Goal: Find specific page/section: Find specific page/section

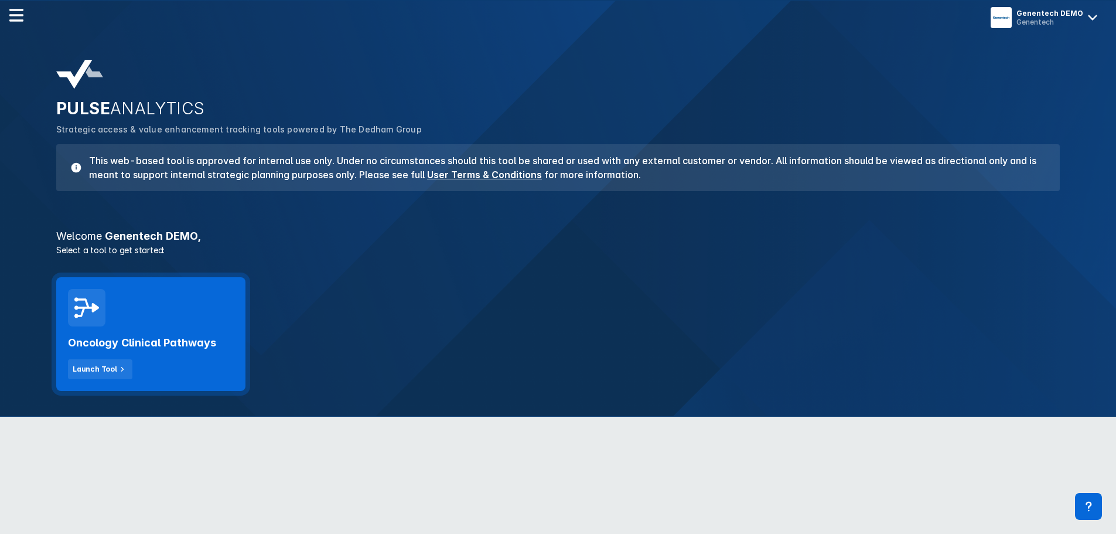
click at [160, 301] on div "Oncology Clinical Pathways Launch Tool" at bounding box center [150, 334] width 189 height 114
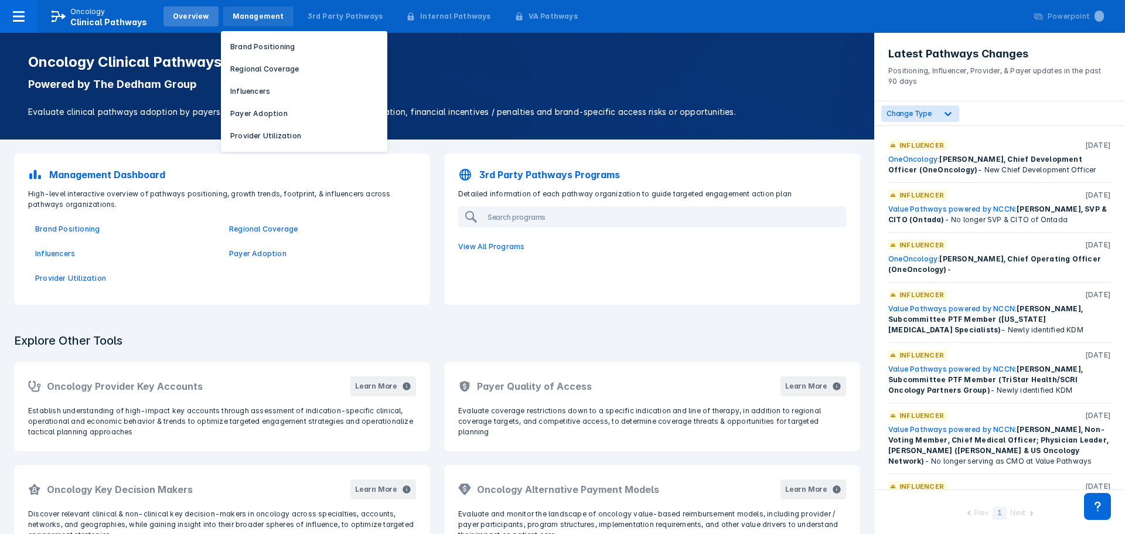
click at [258, 19] on div "Management" at bounding box center [259, 16] width 52 height 11
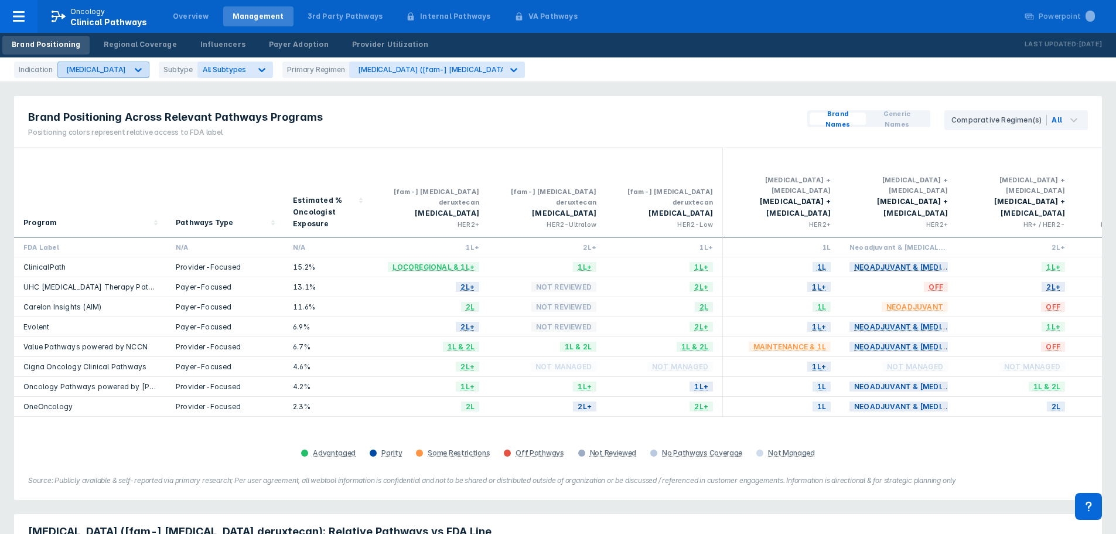
click at [105, 72] on div "Breast Cancer" at bounding box center [96, 69] width 60 height 9
click at [132, 69] on icon at bounding box center [138, 70] width 12 height 12
click at [102, 70] on div "Breast Cancer" at bounding box center [96, 69] width 60 height 9
click at [132, 67] on icon at bounding box center [138, 70] width 12 height 12
